Goal: Task Accomplishment & Management: Use online tool/utility

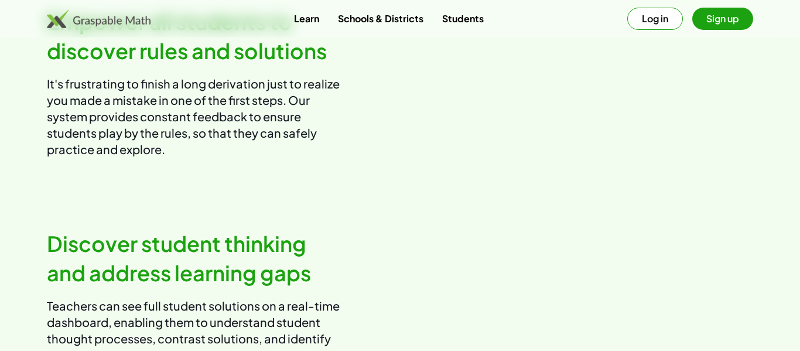
scroll to position [1177, 0]
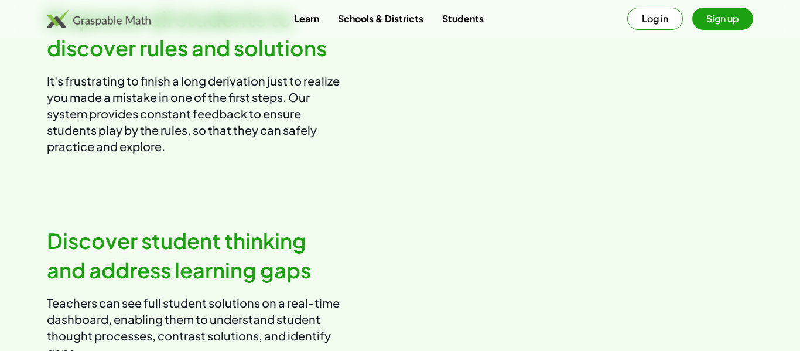
click at [663, 25] on button "Log in" at bounding box center [655, 19] width 56 height 22
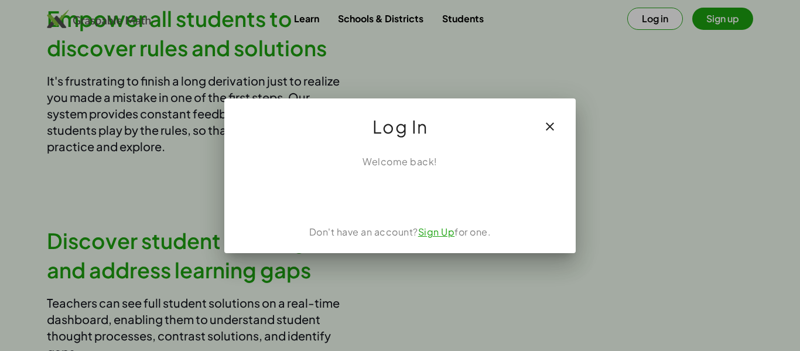
scroll to position [0, 0]
click at [539, 119] on button "button" at bounding box center [550, 126] width 28 height 28
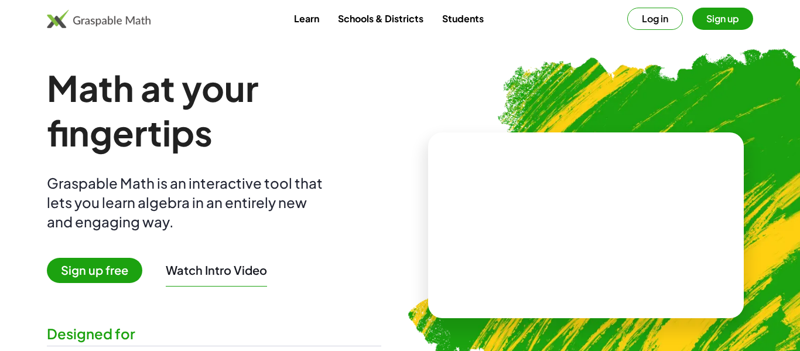
click at [458, 30] on div "Learn Schools & Districts Students Log in Sign up" at bounding box center [400, 18] width 800 height 37
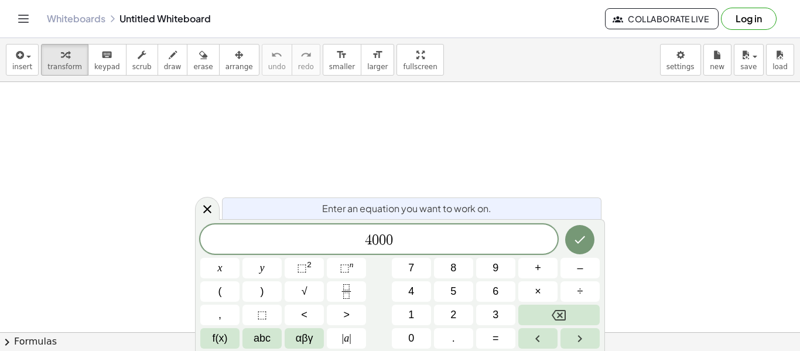
scroll to position [4, 0]
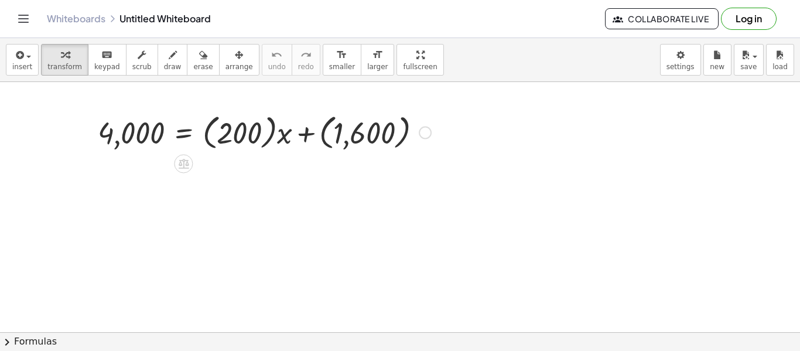
click at [270, 135] on div at bounding box center [264, 131] width 345 height 43
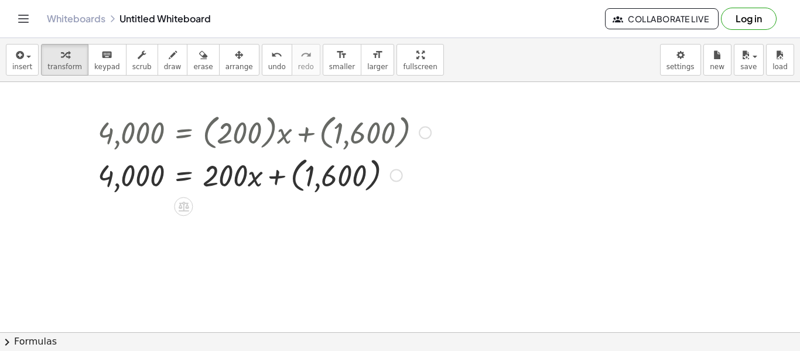
click at [182, 176] on div at bounding box center [264, 174] width 345 height 43
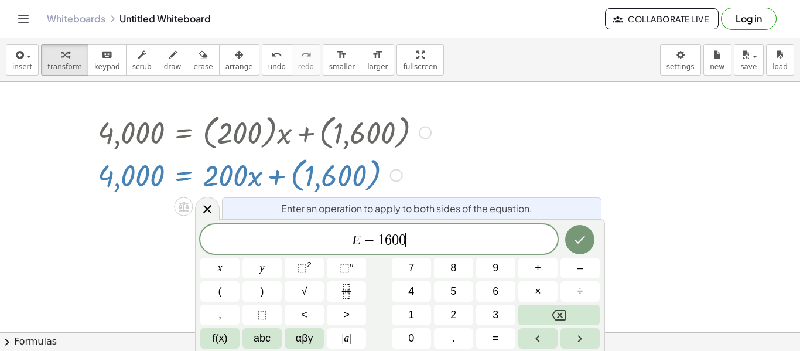
scroll to position [8, 0]
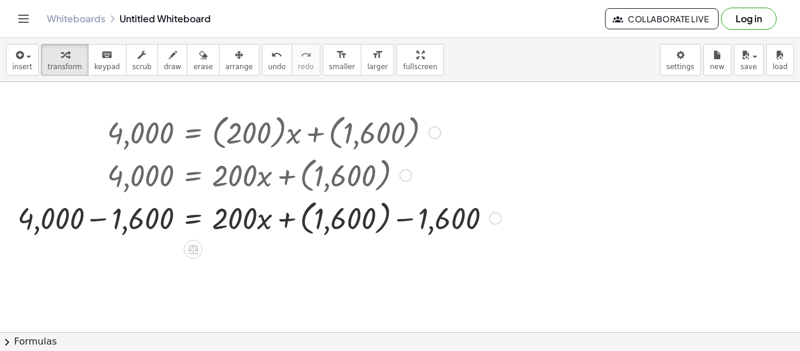
click at [82, 224] on div at bounding box center [260, 217] width 496 height 43
click at [105, 220] on div at bounding box center [260, 217] width 496 height 43
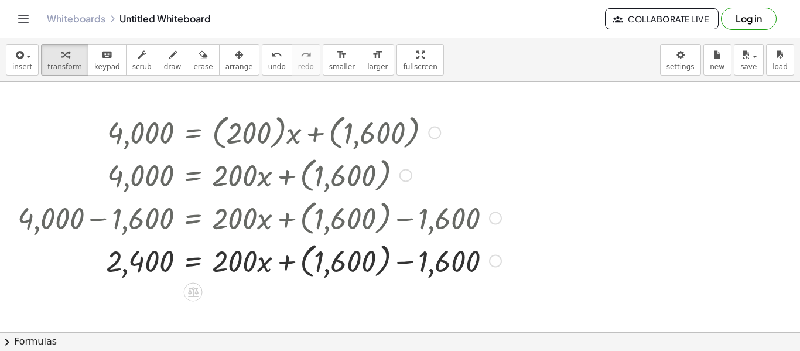
click at [386, 267] on div at bounding box center [260, 259] width 496 height 43
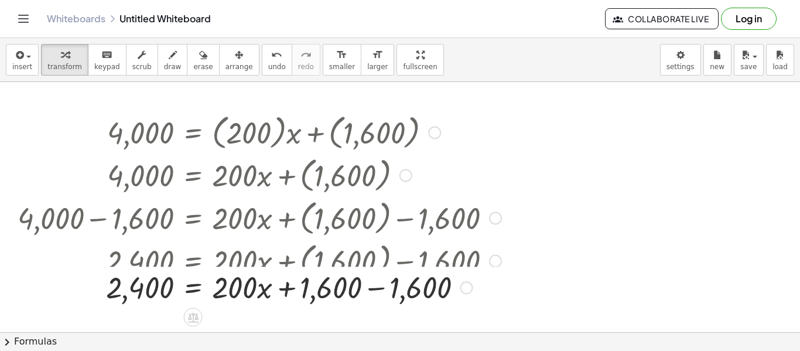
click at [384, 265] on div at bounding box center [274, 259] width 524 height 43
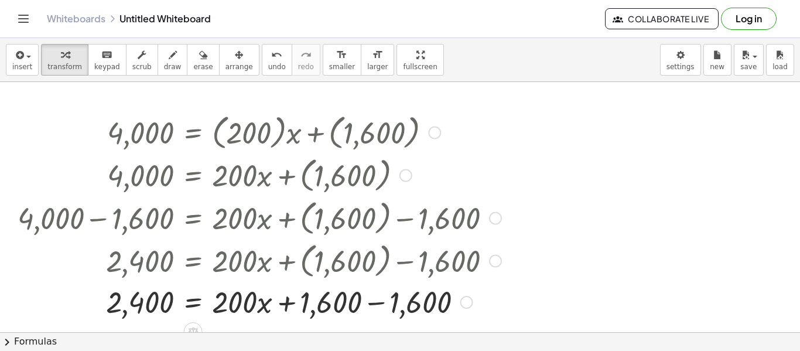
click at [381, 299] on div at bounding box center [260, 301] width 496 height 40
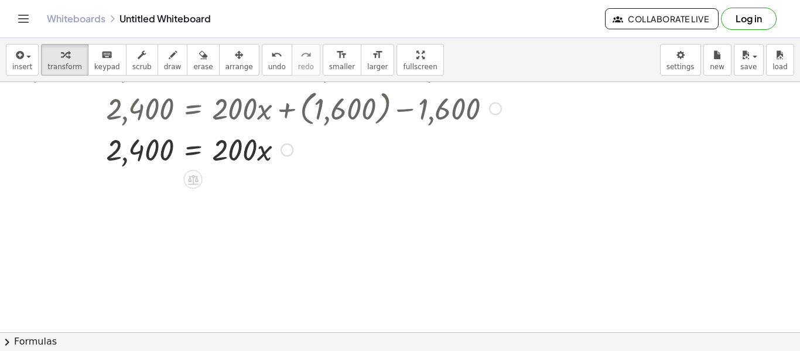
scroll to position [157, 0]
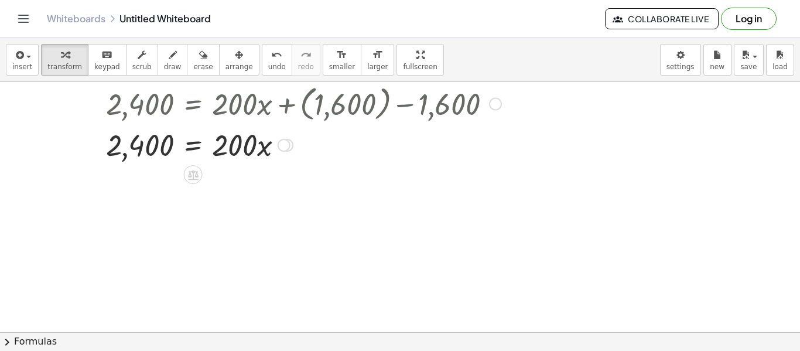
click at [196, 145] on div at bounding box center [260, 144] width 496 height 40
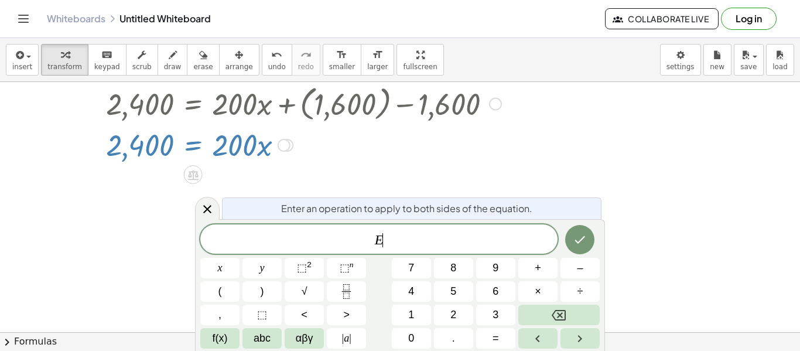
scroll to position [8, 0]
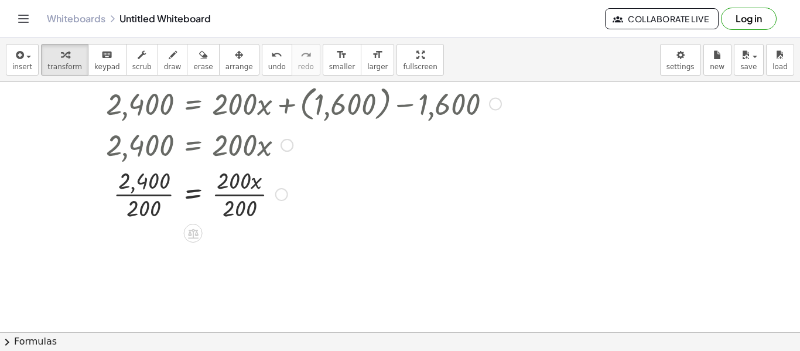
click at [237, 144] on div at bounding box center [258, 144] width 508 height 40
click at [240, 192] on div at bounding box center [260, 193] width 496 height 59
click at [144, 197] on div at bounding box center [260, 193] width 496 height 59
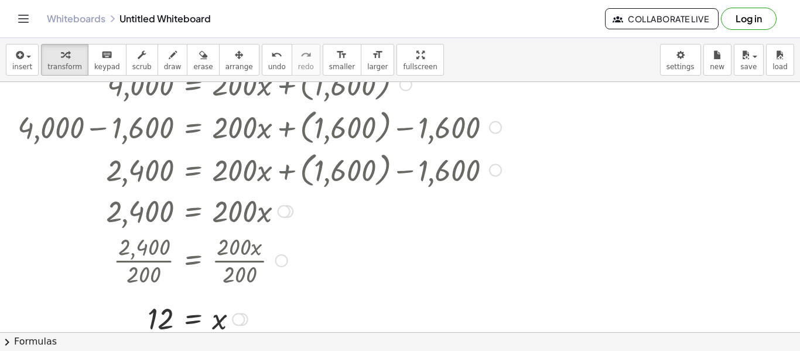
scroll to position [87, 0]
